Goal: Information Seeking & Learning: Understand process/instructions

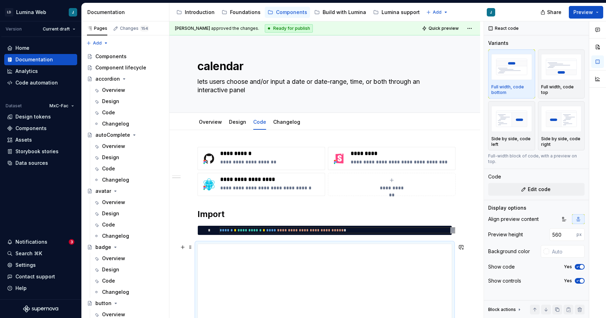
scroll to position [374, 0]
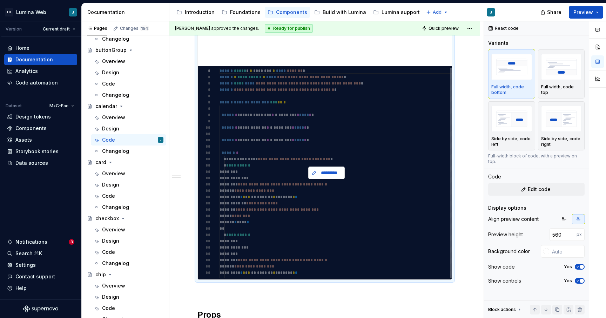
click at [323, 176] on span "*********" at bounding box center [329, 172] width 22 height 7
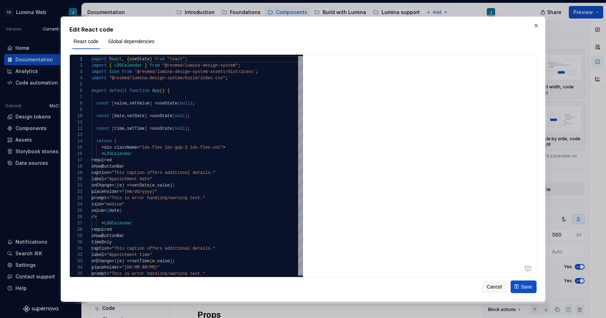
type textarea "*"
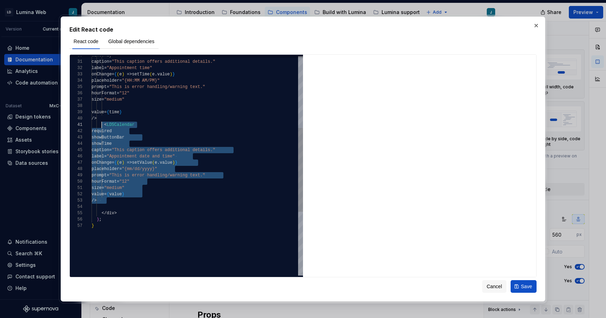
scroll to position [0, 13]
drag, startPoint x: 108, startPoint y: 200, endPoint x: 103, endPoint y: 127, distance: 73.1
click at [103, 127] on div "prompt = "This is error handling/warning text." hourFormat = "12" size = "mediu…" at bounding box center [197, 155] width 211 height 573
click at [118, 202] on div "prompt = "This is error handling/warning text." hourFormat = "12" size = "mediu…" at bounding box center [197, 155] width 211 height 573
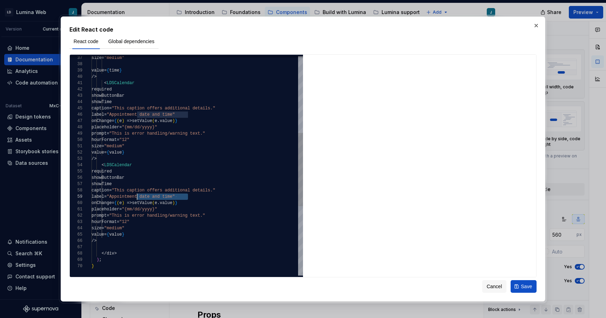
scroll to position [51, 33]
drag, startPoint x: 188, startPoint y: 196, endPoint x: 124, endPoint y: 197, distance: 64.5
click at [124, 197] on div "size = "medium" value = { time } /> < LDSCalendar required showButtonBar showTi…" at bounding box center [197, 154] width 211 height 655
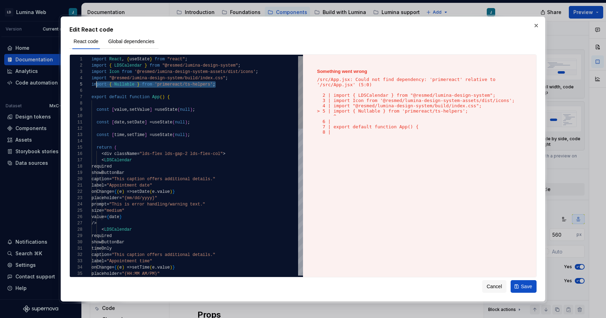
scroll to position [25, 0]
drag, startPoint x: 222, startPoint y: 84, endPoint x: 90, endPoint y: 85, distance: 131.9
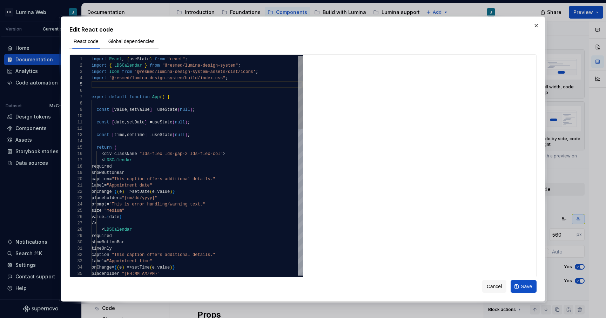
scroll to position [19, 137]
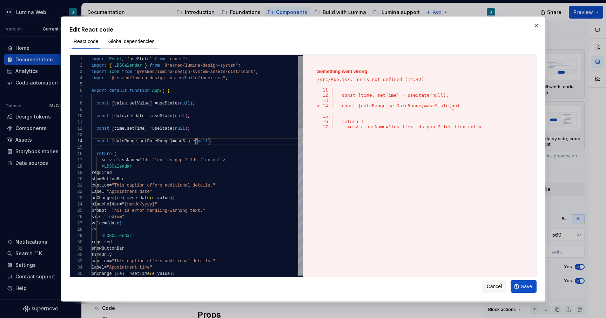
scroll to position [19, 122]
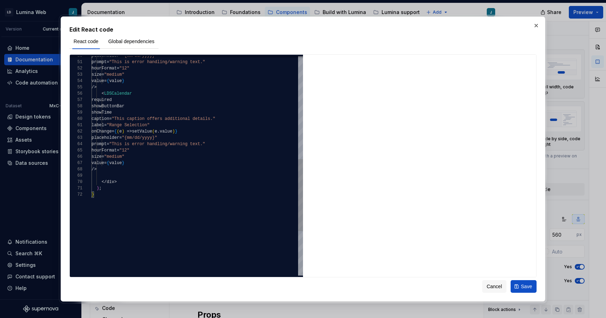
click at [132, 164] on div "< LDSCalendar required showButtonBar showTime caption = "This caption offers ad…" at bounding box center [197, 77] width 211 height 668
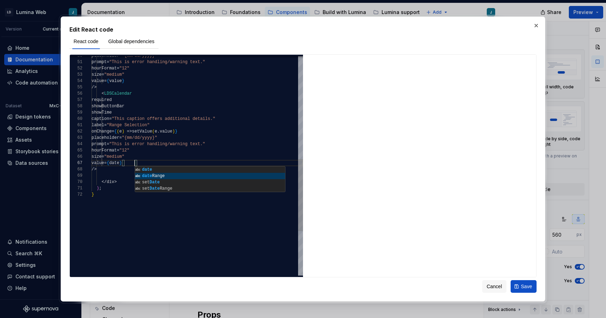
scroll to position [38, 56]
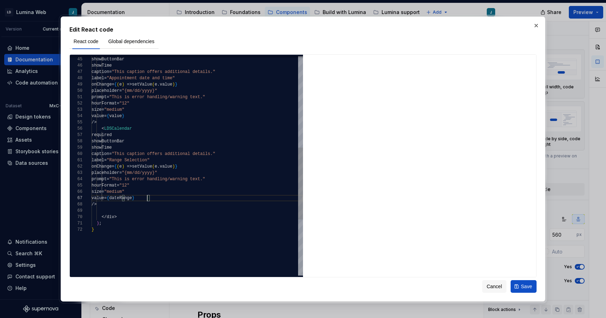
click at [170, 167] on div "< LDSCalendar required showButtonBar showTime caption = "This caption offers ad…" at bounding box center [197, 112] width 211 height 668
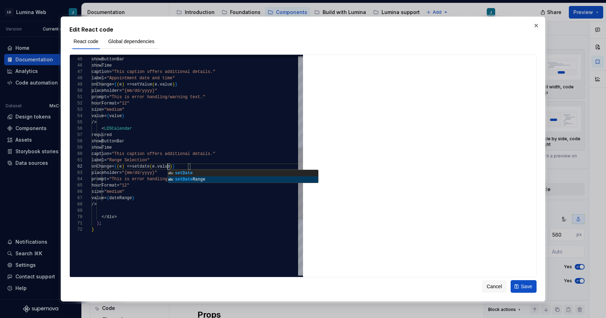
scroll to position [6, 89]
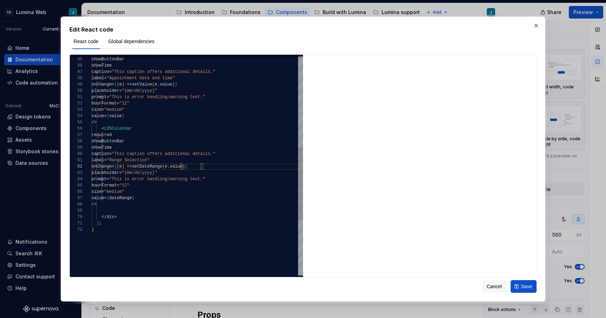
click at [198, 204] on div "< LDSCalendar required showButtonBar showTime caption = "This caption offers ad…" at bounding box center [197, 112] width 211 height 668
drag, startPoint x: 149, startPoint y: 187, endPoint x: 67, endPoint y: 184, distance: 81.8
click at [92, 184] on div "< LDSCalendar required showButtonBar showTime caption = "This caption offers ad…" at bounding box center [197, 112] width 211 height 668
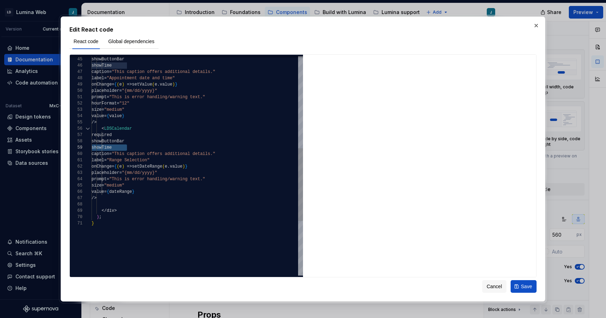
drag, startPoint x: 134, startPoint y: 145, endPoint x: 78, endPoint y: 148, distance: 56.9
click at [92, 148] on div "< LDSCalendar required showButtonBar showTime caption = "This caption offers ad…" at bounding box center [197, 108] width 211 height 661
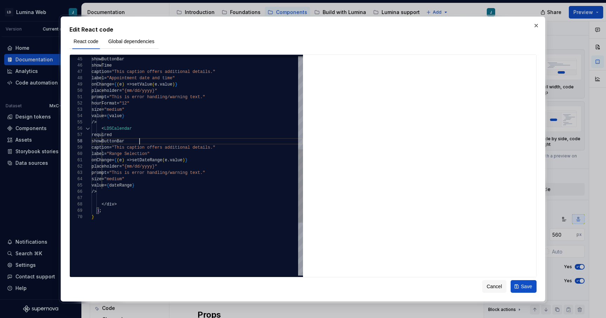
click at [160, 186] on div "< LDSCalendar required showButtonBar caption = "This caption offers additional …" at bounding box center [197, 105] width 211 height 655
click at [146, 178] on div "< LDSCalendar required showButtonBar caption = "This caption offers additional …" at bounding box center [197, 105] width 211 height 655
drag, startPoint x: 146, startPoint y: 185, endPoint x: 107, endPoint y: 185, distance: 39.6
click at [107, 185] on div "< LDSCalendar required showButtonBar caption = "This caption offers additional …" at bounding box center [197, 108] width 211 height 661
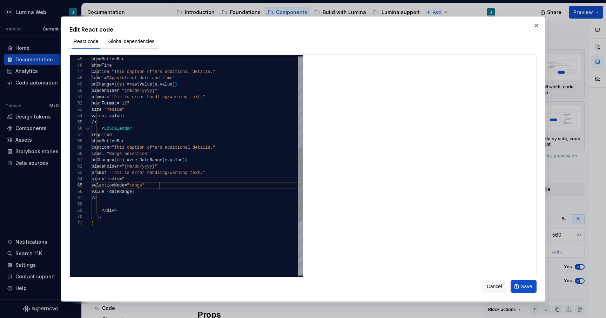
scroll to position [25, 68]
click at [174, 208] on div "< LDSCalendar required showButtonBar caption = "This caption offers additional …" at bounding box center [197, 108] width 211 height 661
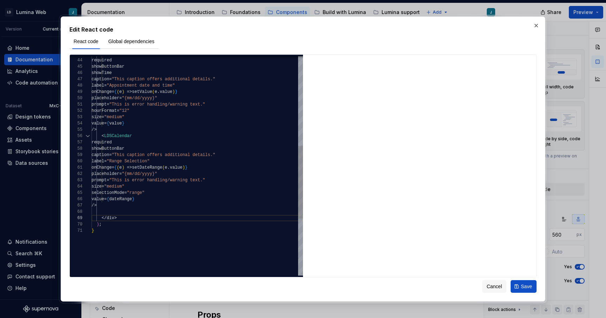
click at [134, 143] on div "< LDSCalendar required showButtonBar showTime caption = "This caption offers ad…" at bounding box center [197, 116] width 211 height 661
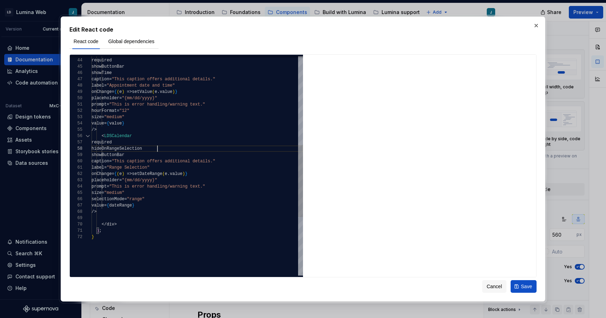
scroll to position [44, 66]
click at [143, 156] on div "< LDSCalendar required showButtonBar showTime caption = "This caption offers ad…" at bounding box center [197, 120] width 211 height 668
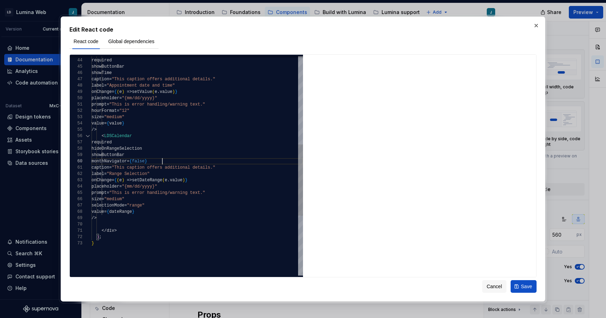
scroll to position [57, 71]
click at [255, 225] on div "< LDSCalendar required showButtonBar showTime caption = "This caption offers ad…" at bounding box center [197, 123] width 211 height 674
type textarea "**********"
click at [132, 42] on span "Global dependencies" at bounding box center [131, 41] width 46 height 7
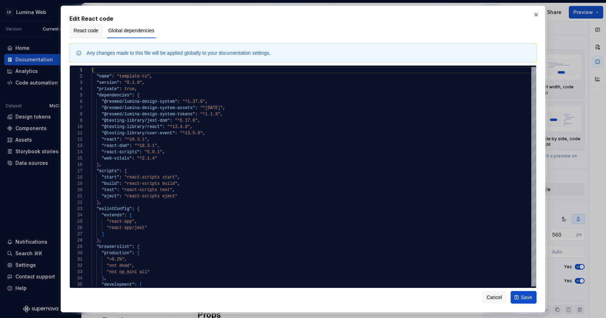
click at [94, 30] on span "React code" at bounding box center [86, 30] width 25 height 7
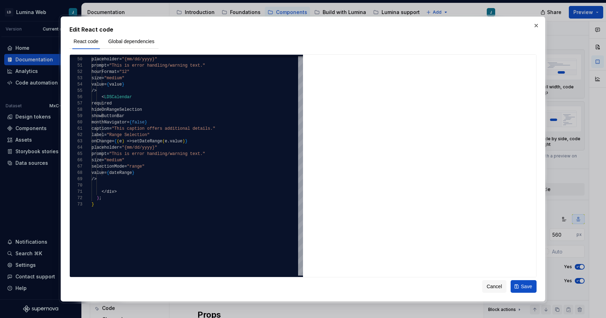
type textarea "*"
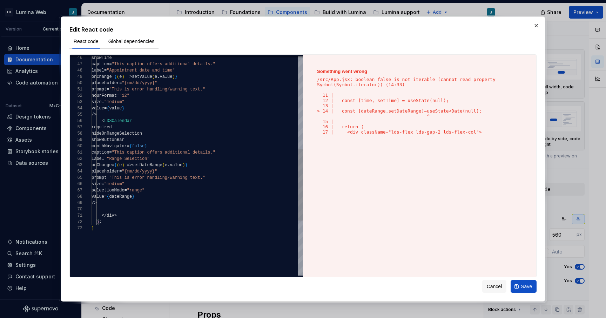
click at [228, 153] on div "} ) ; </ div > /> value = { dateRange } selectionMode = "range" size = "medium"…" at bounding box center [197, 108] width 211 height 674
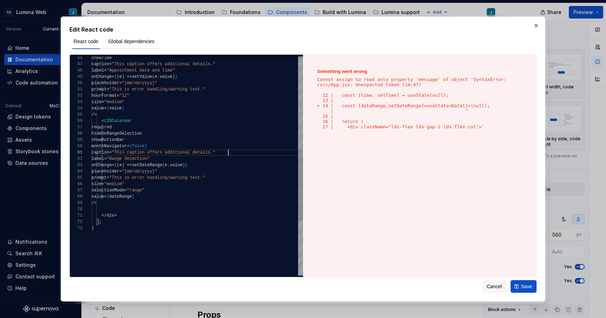
scroll to position [0, 134]
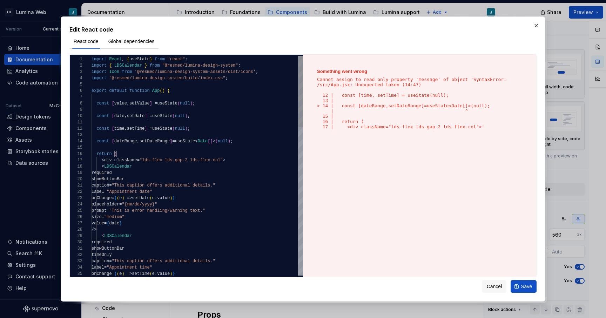
type textarea "**********"
type textarea "*"
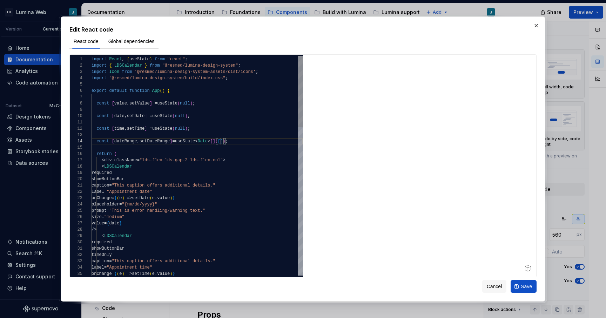
scroll to position [19, 129]
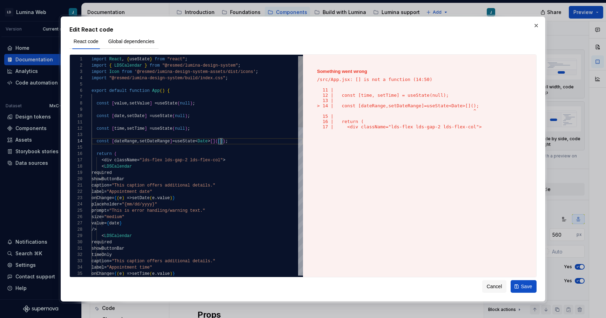
drag, startPoint x: 226, startPoint y: 140, endPoint x: 175, endPoint y: 139, distance: 50.9
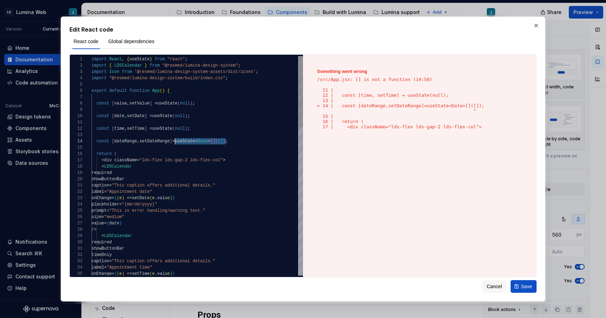
type textarea "**********"
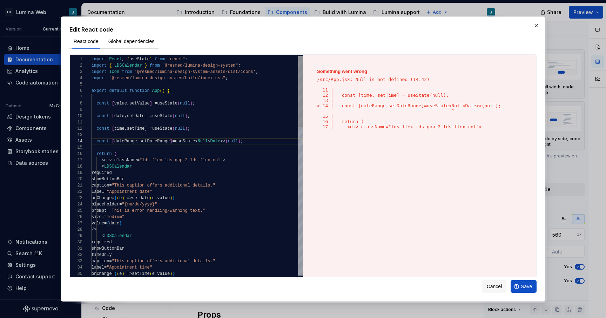
type textarea "*"
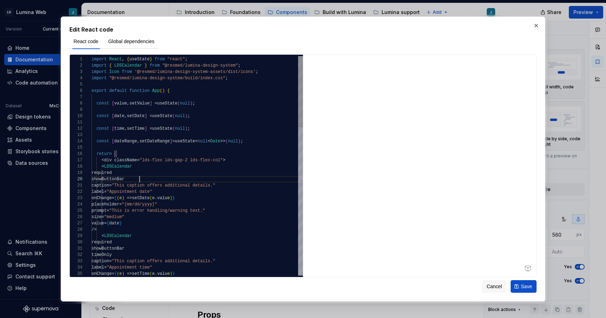
scroll to position [57, 48]
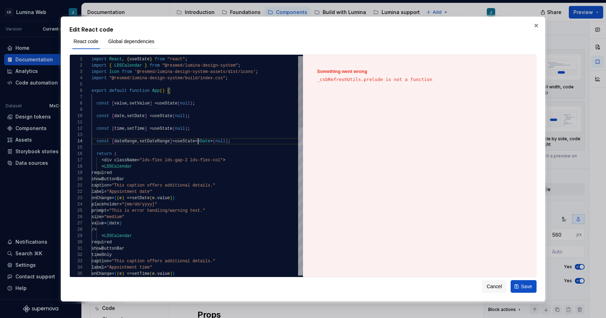
scroll to position [19, 104]
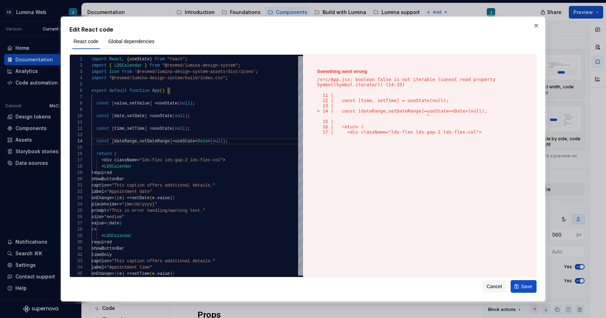
type textarea "**********"
type textarea "*"
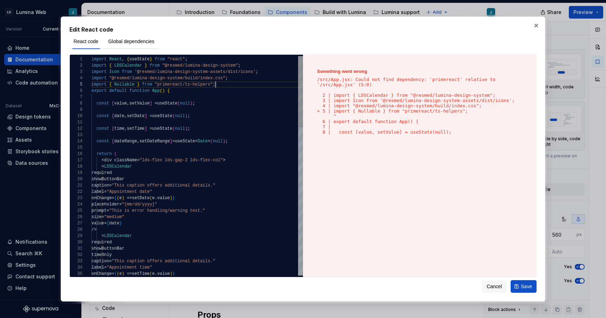
scroll to position [32, 0]
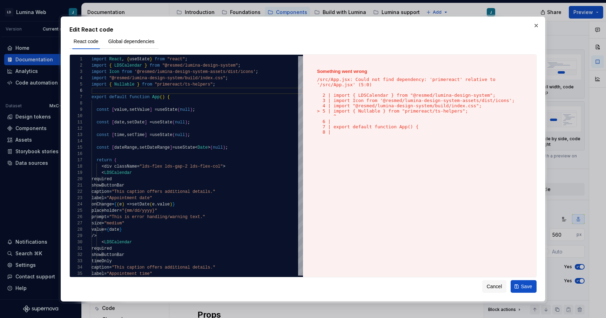
type textarea "**********"
type textarea "*"
drag, startPoint x: 175, startPoint y: 147, endPoint x: 249, endPoint y: 147, distance: 74.0
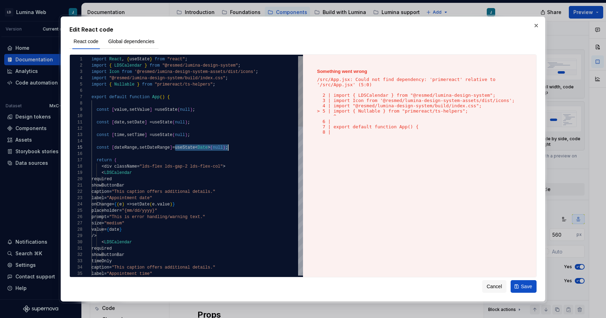
type textarea "**********"
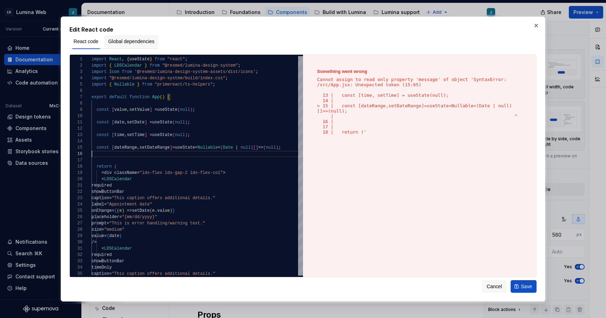
click at [141, 42] on span "Global dependencies" at bounding box center [131, 41] width 46 height 7
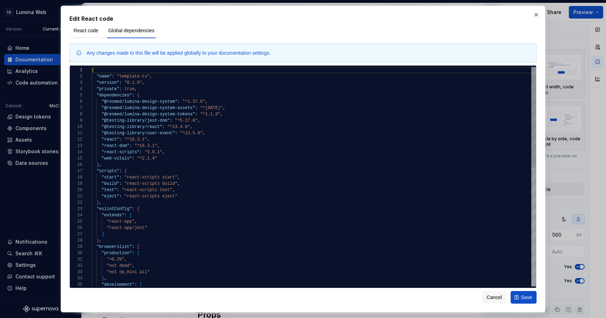
click at [230, 116] on div "{ "name" : "template-ts" , "version" : "0.1.0" , "private" : true , "dependenci…" at bounding box center [314, 306] width 445 height 478
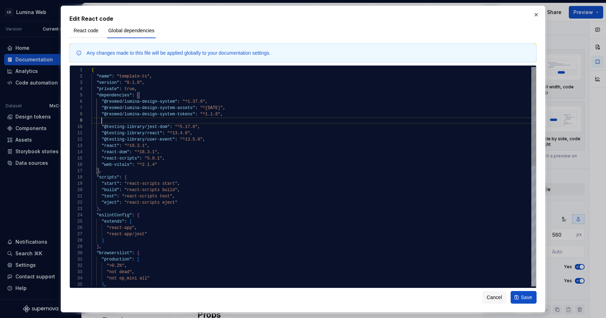
scroll to position [51, 81]
click at [112, 122] on div "{ "name" : "template-ts" , "version" : "0.1.0" , "private" : true , "dependenci…" at bounding box center [314, 309] width 445 height 485
drag, startPoint x: 165, startPoint y: 121, endPoint x: 55, endPoint y: 120, distance: 110.1
click at [92, 120] on div "{ "name" : "template-ts" , "version" : "0.1.0" , "private" : true , "dependenci…" at bounding box center [314, 309] width 445 height 485
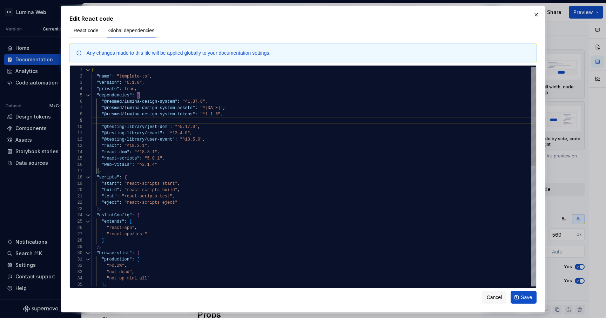
scroll to position [44, 132]
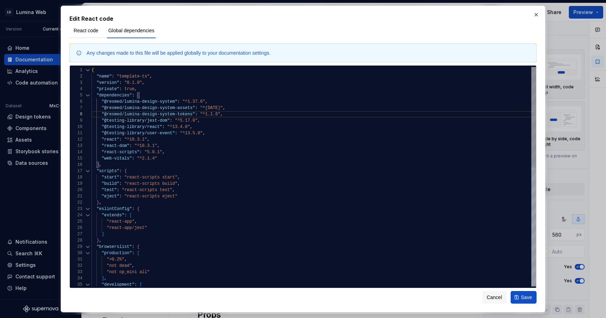
click at [168, 159] on div "{ "name" : "template-ts" , "version" : "0.1.0" , "private" : true , "dependenci…" at bounding box center [314, 306] width 445 height 478
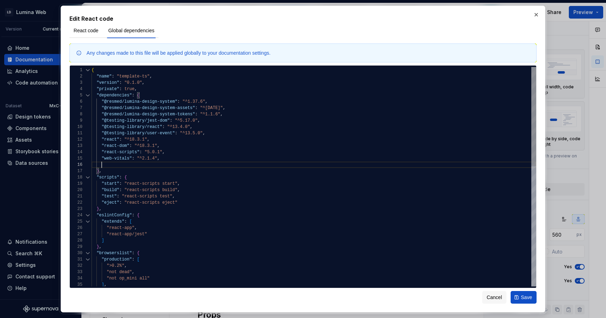
scroll to position [32, 81]
click at [108, 163] on div "{ "name" : "template-ts" , "version" : "0.1.0" , "private" : true , "dependenci…" at bounding box center [314, 309] width 445 height 485
click at [104, 167] on div "{ "name" : "template-ts" , "version" : "0.1.0" , "private" : true , "dependenci…" at bounding box center [314, 309] width 445 height 485
type textarea "**********"
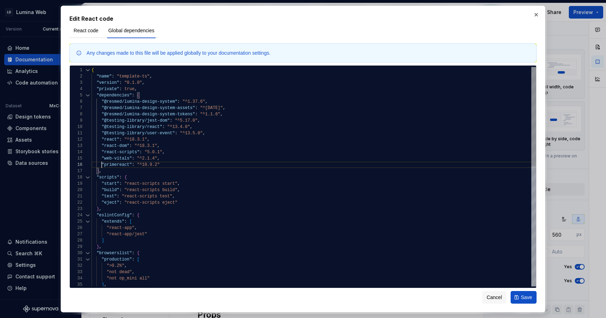
scroll to position [32, 10]
click at [86, 30] on span "React code" at bounding box center [86, 30] width 25 height 7
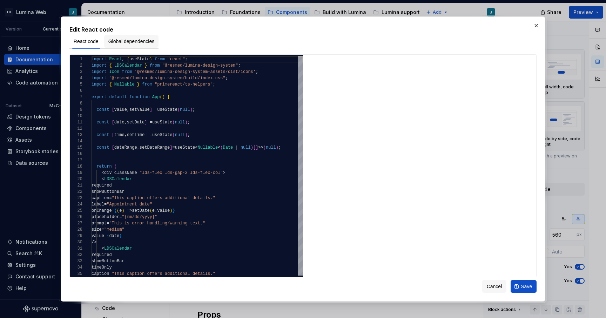
click at [142, 43] on span "Global dependencies" at bounding box center [131, 41] width 46 height 7
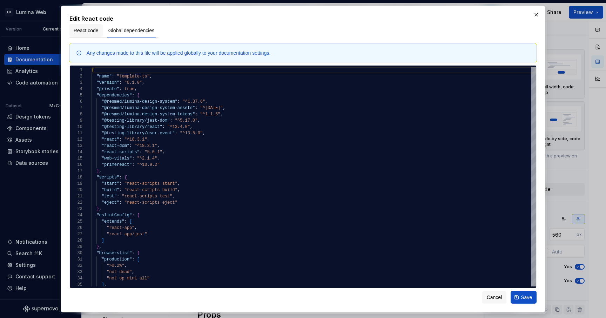
click at [82, 31] on span "React code" at bounding box center [86, 30] width 25 height 7
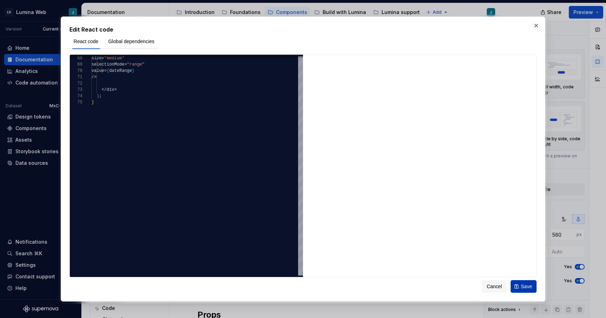
click at [530, 289] on span "Save" at bounding box center [526, 286] width 11 height 7
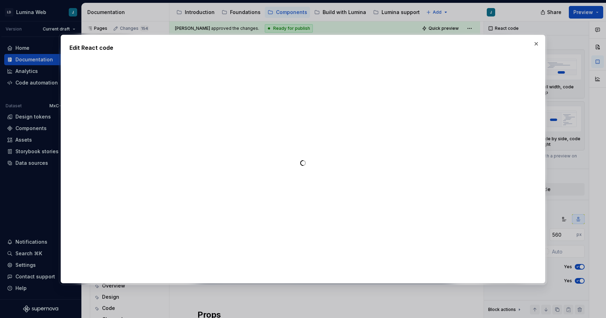
type textarea "**********"
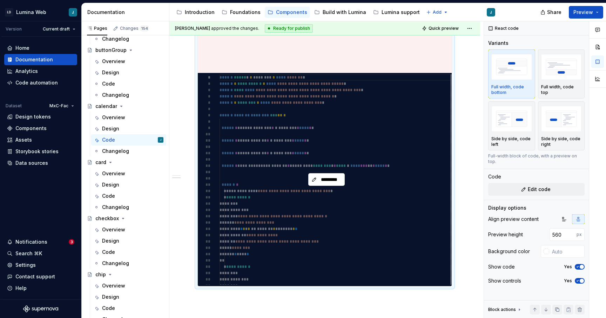
scroll to position [370, 0]
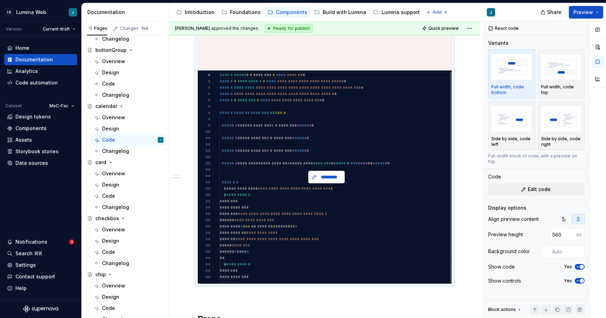
click at [329, 176] on span "*********" at bounding box center [329, 177] width 22 height 7
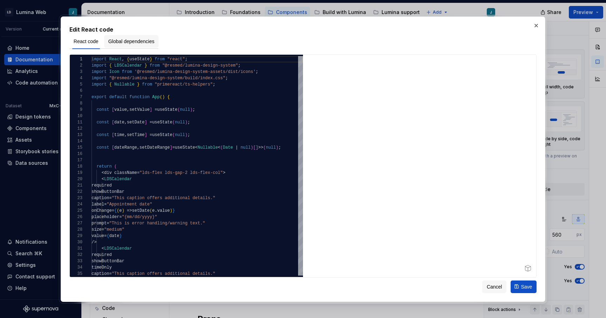
click at [147, 43] on span "Global dependencies" at bounding box center [131, 41] width 46 height 7
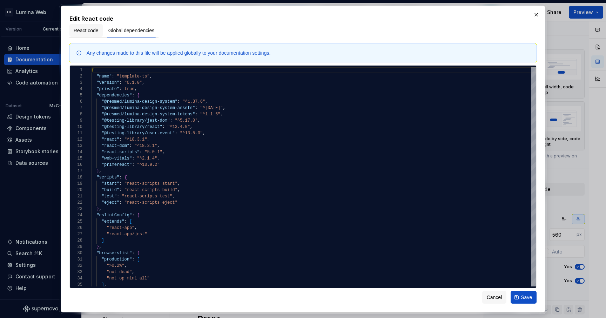
click at [76, 32] on span "React code" at bounding box center [86, 30] width 25 height 7
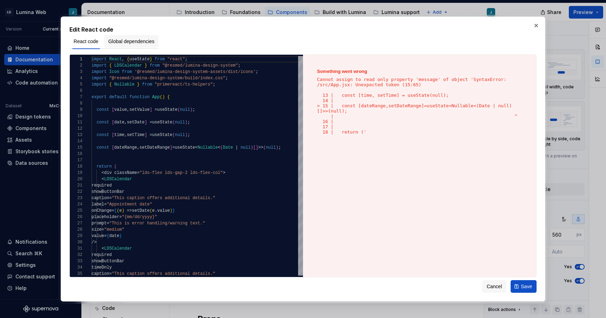
click at [142, 44] on span "Global dependencies" at bounding box center [131, 41] width 46 height 7
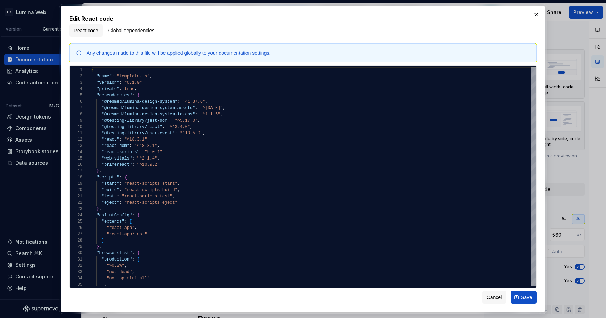
click at [88, 29] on span "React code" at bounding box center [86, 30] width 25 height 7
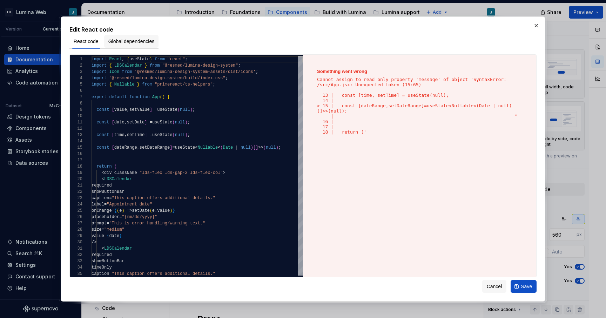
click at [125, 41] on span "Global dependencies" at bounding box center [131, 41] width 46 height 7
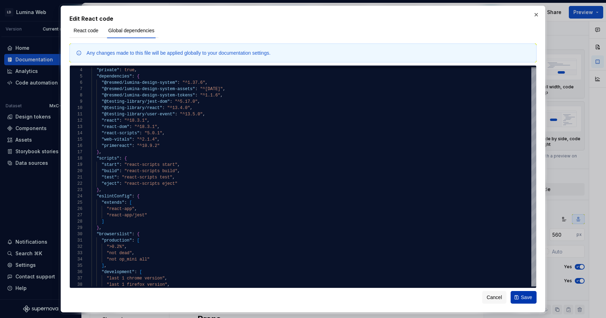
click at [521, 304] on button "Save" at bounding box center [524, 297] width 26 height 13
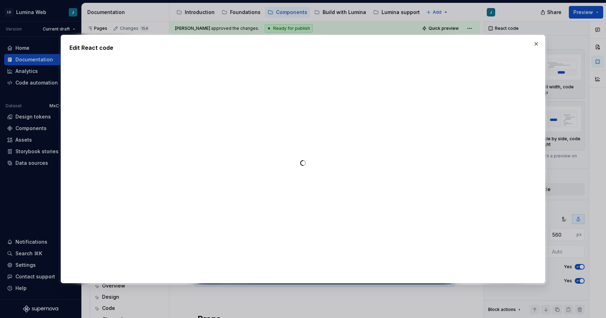
type textarea "*"
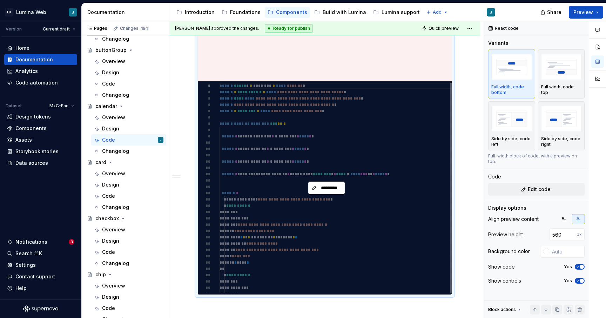
scroll to position [352, 0]
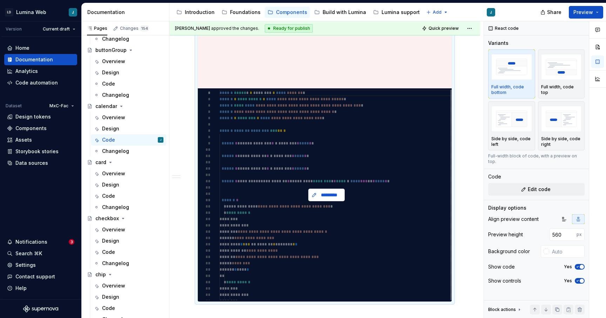
click at [320, 197] on span "*********" at bounding box center [329, 194] width 22 height 7
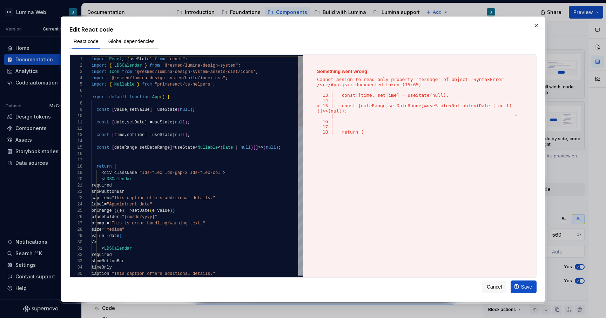
type textarea "**********"
type textarea "*"
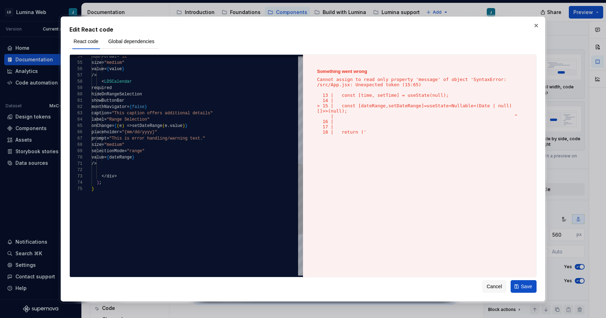
click at [137, 86] on div "} ) ; </ div > /> value = { dateRange } selectionMode = "range" size = "medium"…" at bounding box center [197, 62] width 211 height 687
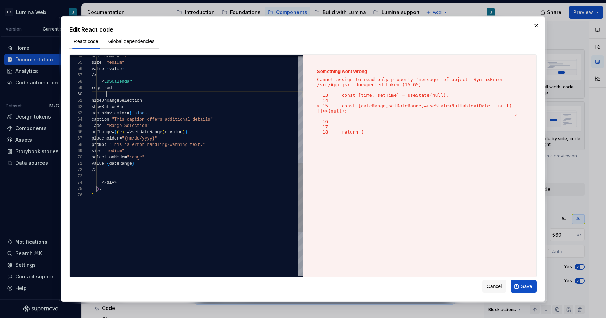
scroll to position [57, 48]
click at [216, 159] on div ") ; </ div > /> value = { dateRange } selectionMode = "range" size = "medium" p…" at bounding box center [197, 65] width 211 height 693
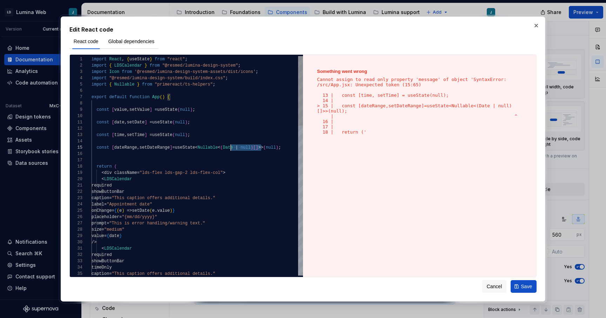
scroll to position [25, 132]
drag, startPoint x: 261, startPoint y: 148, endPoint x: 224, endPoint y: 147, distance: 37.2
drag, startPoint x: 264, startPoint y: 148, endPoint x: 196, endPoint y: 146, distance: 68.8
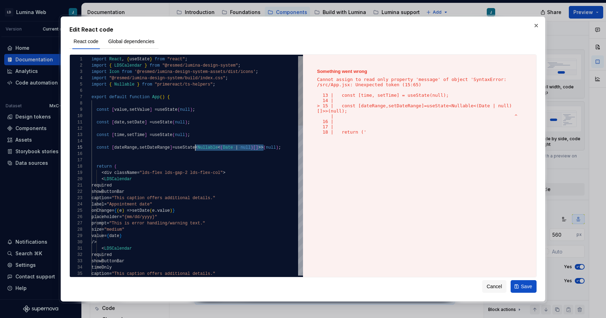
type textarea "**********"
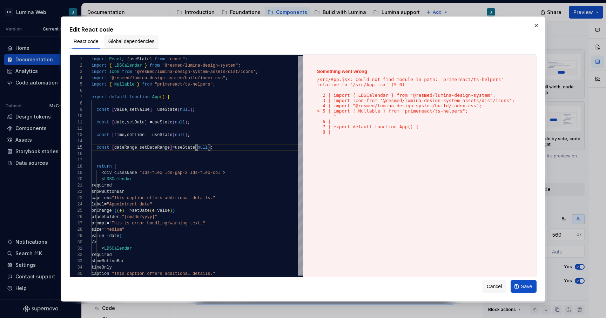
click at [122, 41] on span "Global dependencies" at bounding box center [131, 41] width 46 height 7
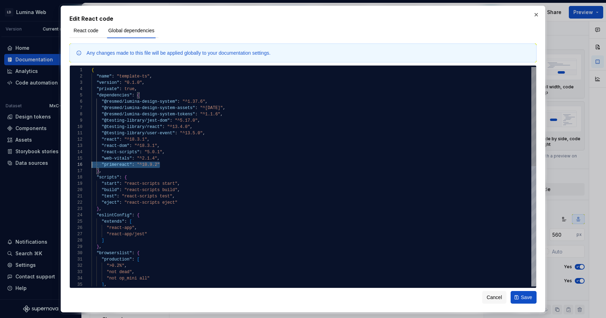
scroll to position [32, 0]
drag, startPoint x: 163, startPoint y: 167, endPoint x: 65, endPoint y: 163, distance: 98.3
click at [92, 163] on div ""@testing-library/react" : "^13.4.0" , "@testing-library/user-event" : "^13.5.0…" at bounding box center [314, 309] width 445 height 485
type textarea "**********"
click at [88, 32] on span "React code" at bounding box center [86, 30] width 25 height 7
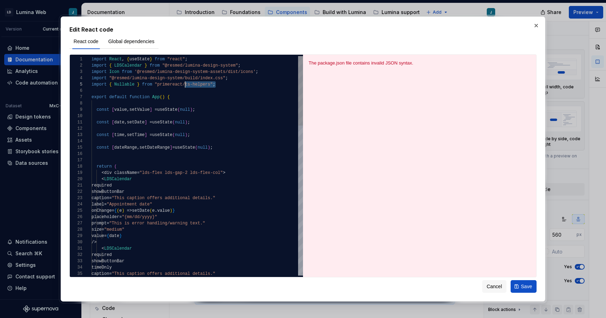
scroll to position [25, 0]
drag, startPoint x: 221, startPoint y: 84, endPoint x: 68, endPoint y: 86, distance: 152.2
type textarea "**********"
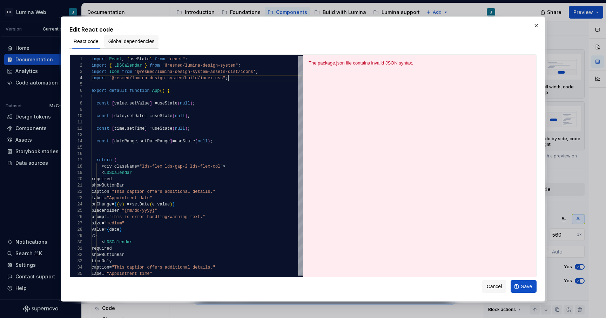
click at [146, 40] on span "Global dependencies" at bounding box center [131, 41] width 46 height 7
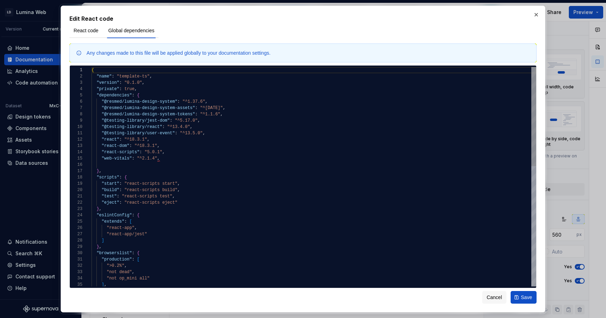
click at [121, 165] on div "{ "name" : "template-ts" , "version" : "0.1.0" , "private" : true , "dependenci…" at bounding box center [314, 309] width 445 height 485
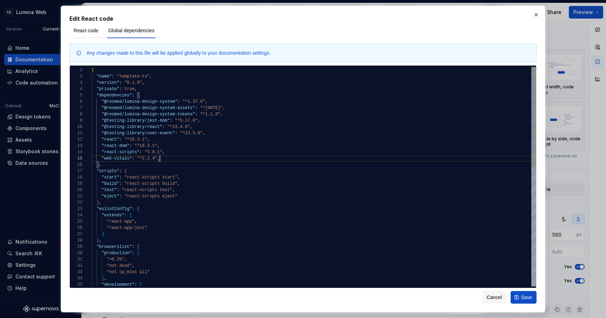
type textarea "**********"
click at [89, 27] on span "React code" at bounding box center [86, 30] width 25 height 7
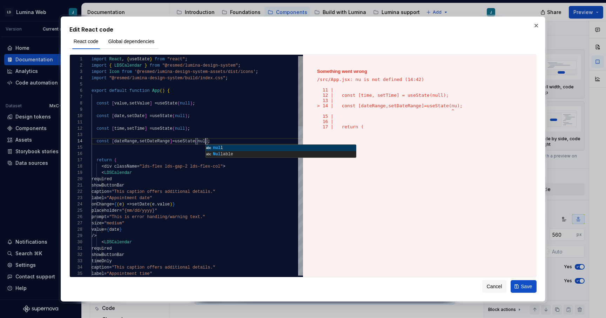
scroll to position [19, 116]
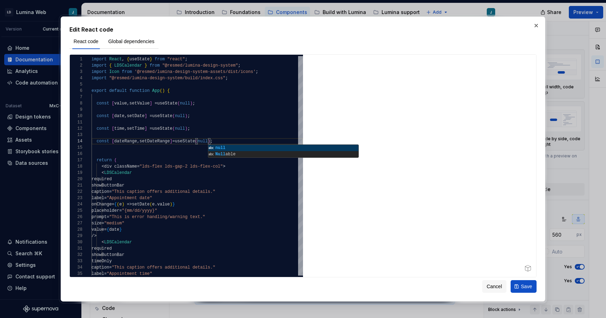
click at [349, 236] on div at bounding box center [419, 166] width 233 height 223
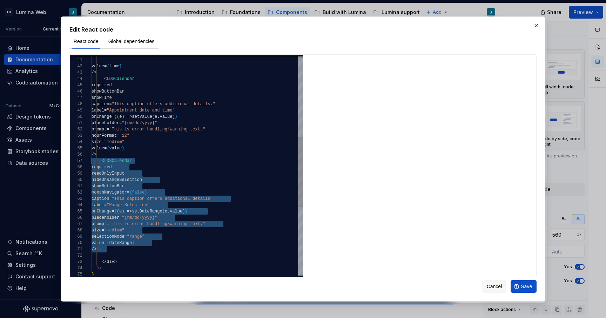
scroll to position [38, 0]
drag, startPoint x: 111, startPoint y: 248, endPoint x: 74, endPoint y: 161, distance: 94.3
click at [92, 161] on div "} ) ; </ div > /> value = { dateRange } selectionMode = "range" size = "medium"…" at bounding box center [197, 147] width 211 height 687
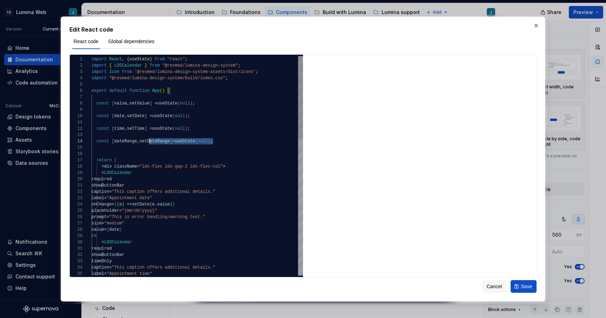
scroll to position [19, 0]
drag, startPoint x: 219, startPoint y: 142, endPoint x: 54, endPoint y: 141, distance: 164.8
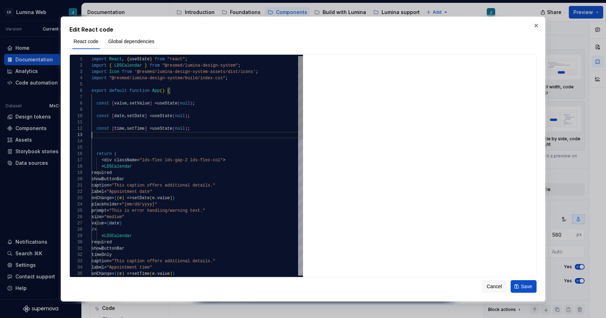
type textarea "**********"
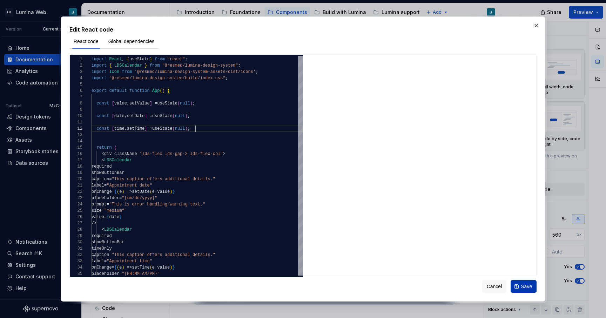
click at [519, 287] on button "Save" at bounding box center [524, 286] width 26 height 13
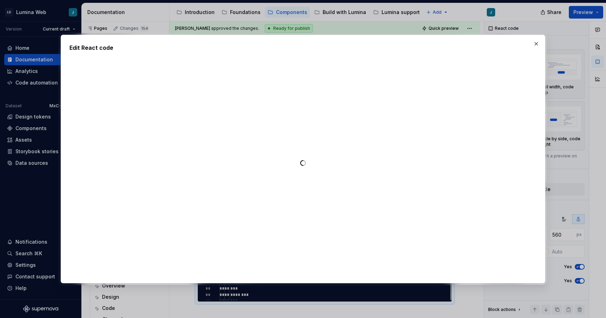
type textarea "**********"
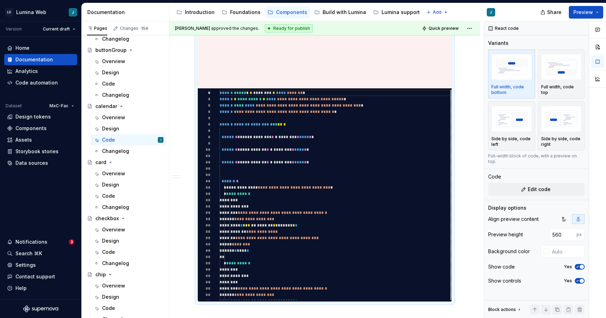
scroll to position [336, 0]
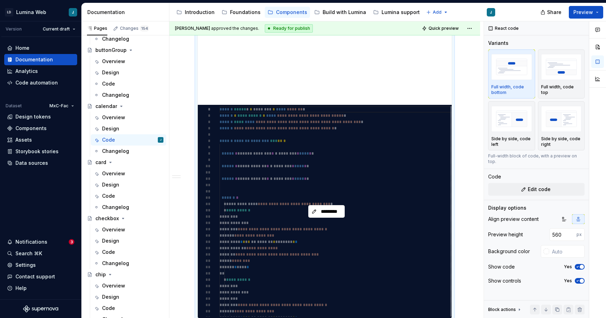
type textarea "*"
